Goal: Task Accomplishment & Management: Manage account settings

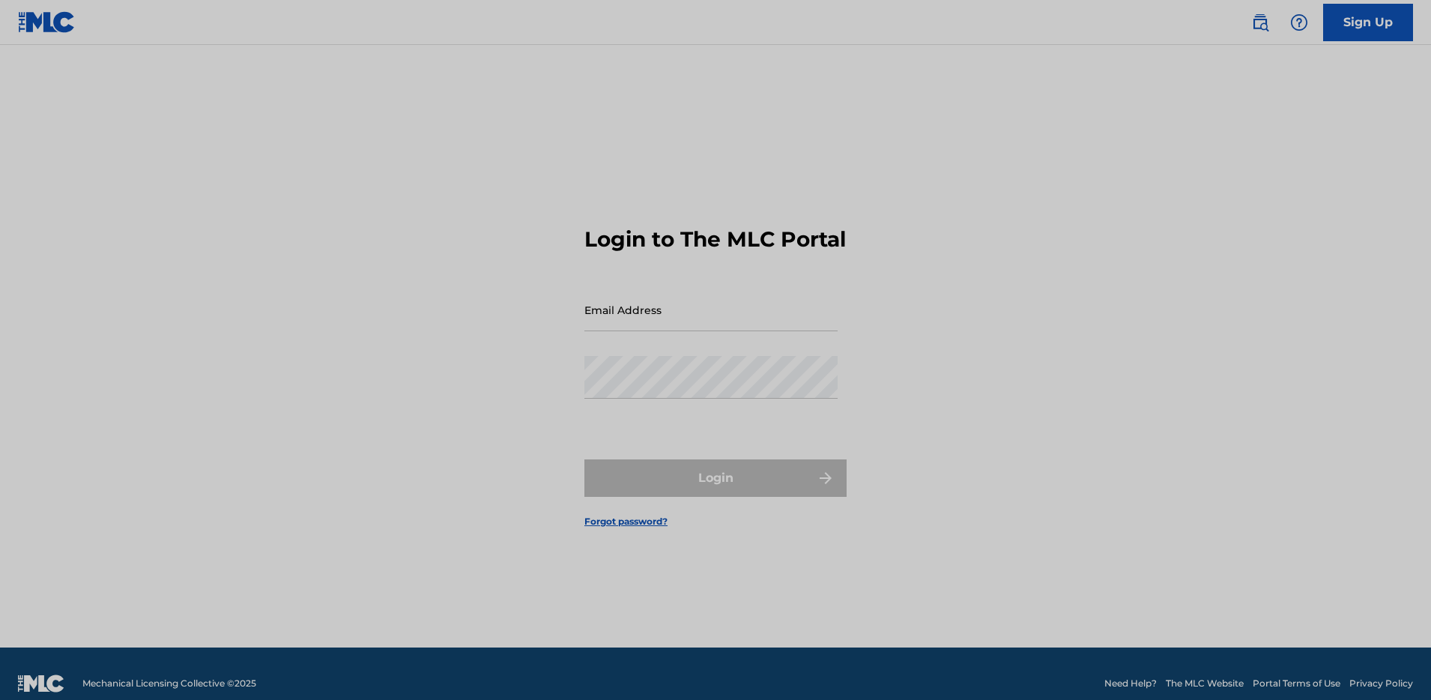
click at [728, 346] on div "Email Address" at bounding box center [710, 321] width 253 height 67
click at [725, 331] on input "Email Address" at bounding box center [710, 309] width 253 height 43
type input "[EMAIL_ADDRESS][DOMAIN_NAME]"
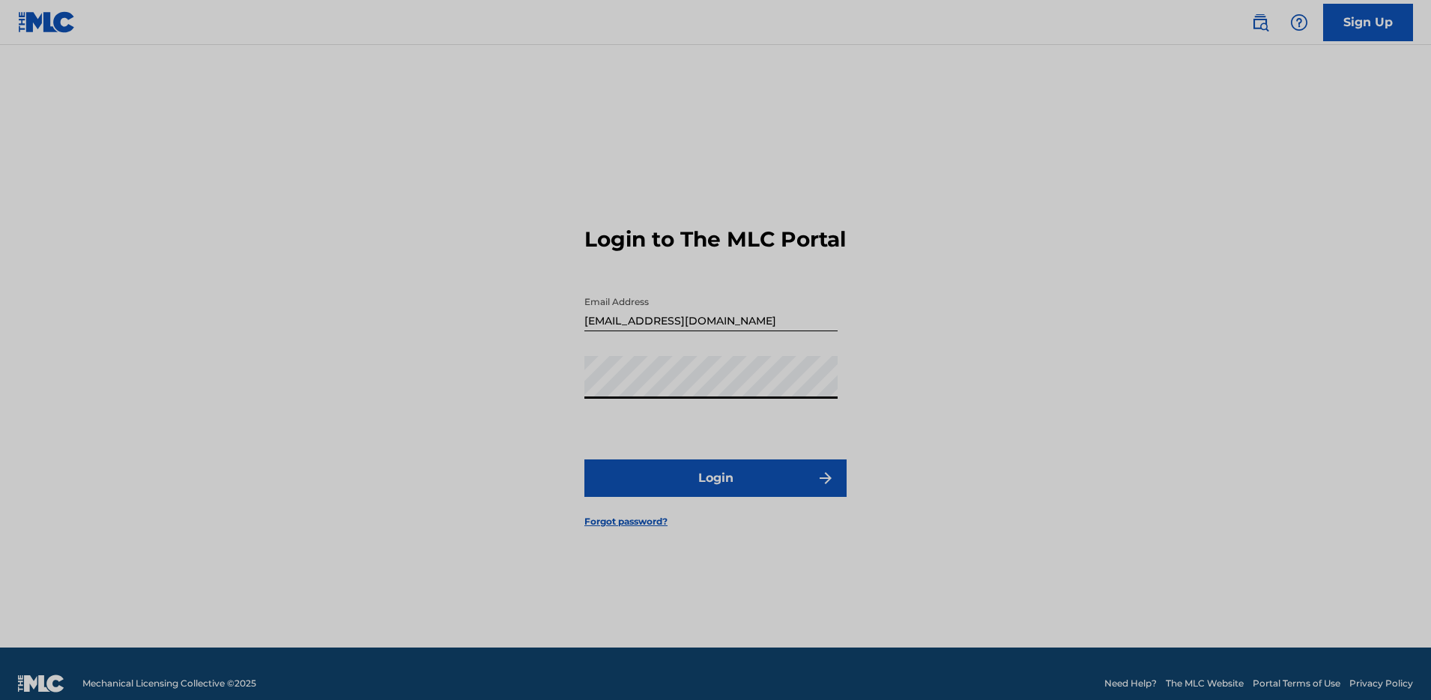
click at [672, 486] on button "Login" at bounding box center [715, 477] width 262 height 37
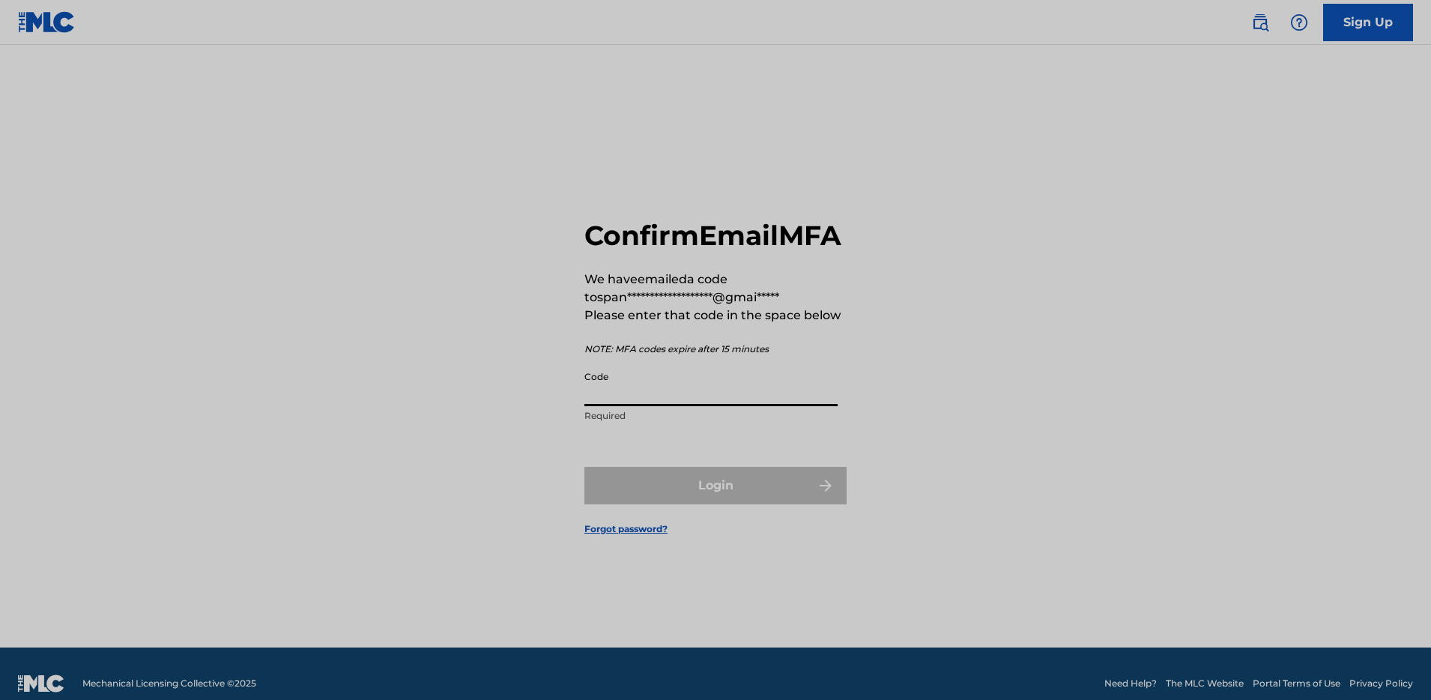
click at [597, 406] on input "Code" at bounding box center [710, 384] width 253 height 43
paste input "628437"
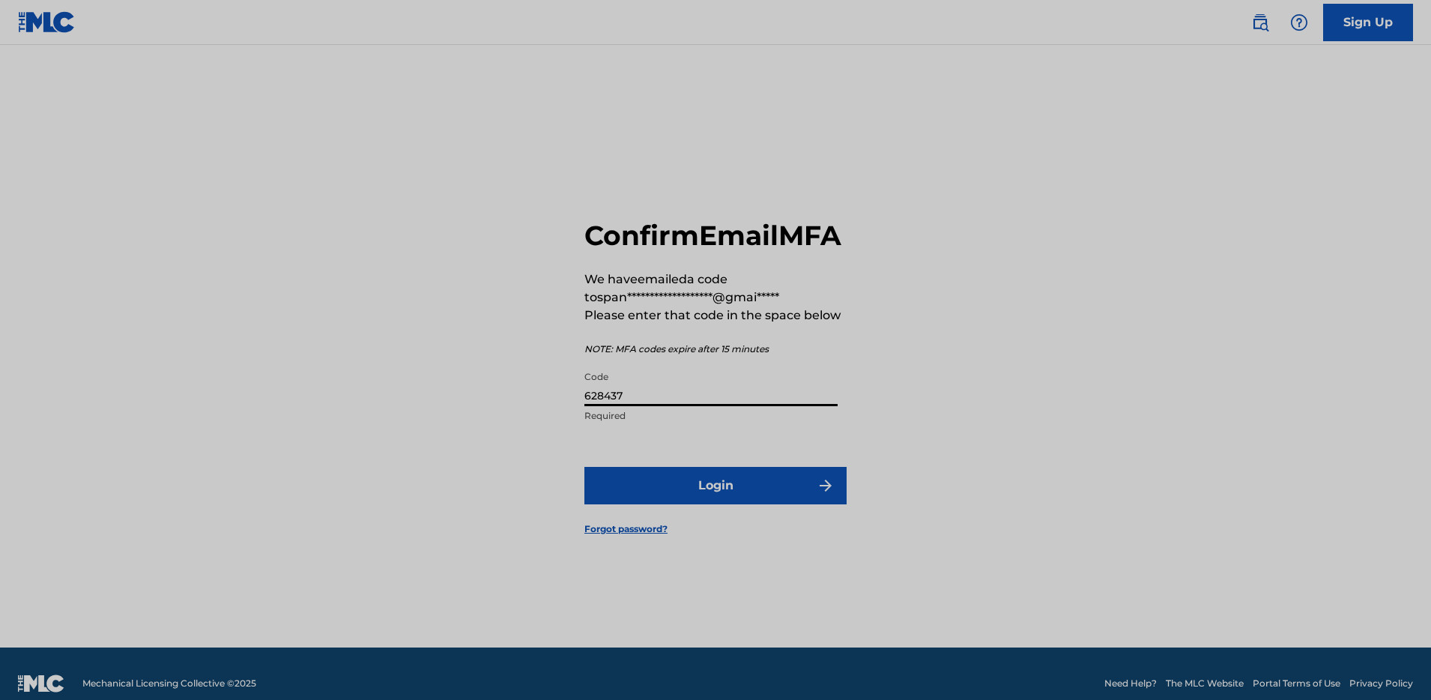
click at [628, 406] on input "628437" at bounding box center [710, 384] width 253 height 43
paste input "628437"
click at [629, 406] on input "628437628437" at bounding box center [710, 384] width 253 height 43
type input "628437"
click at [778, 504] on button "Login" at bounding box center [715, 485] width 262 height 37
